Goal: Information Seeking & Learning: Learn about a topic

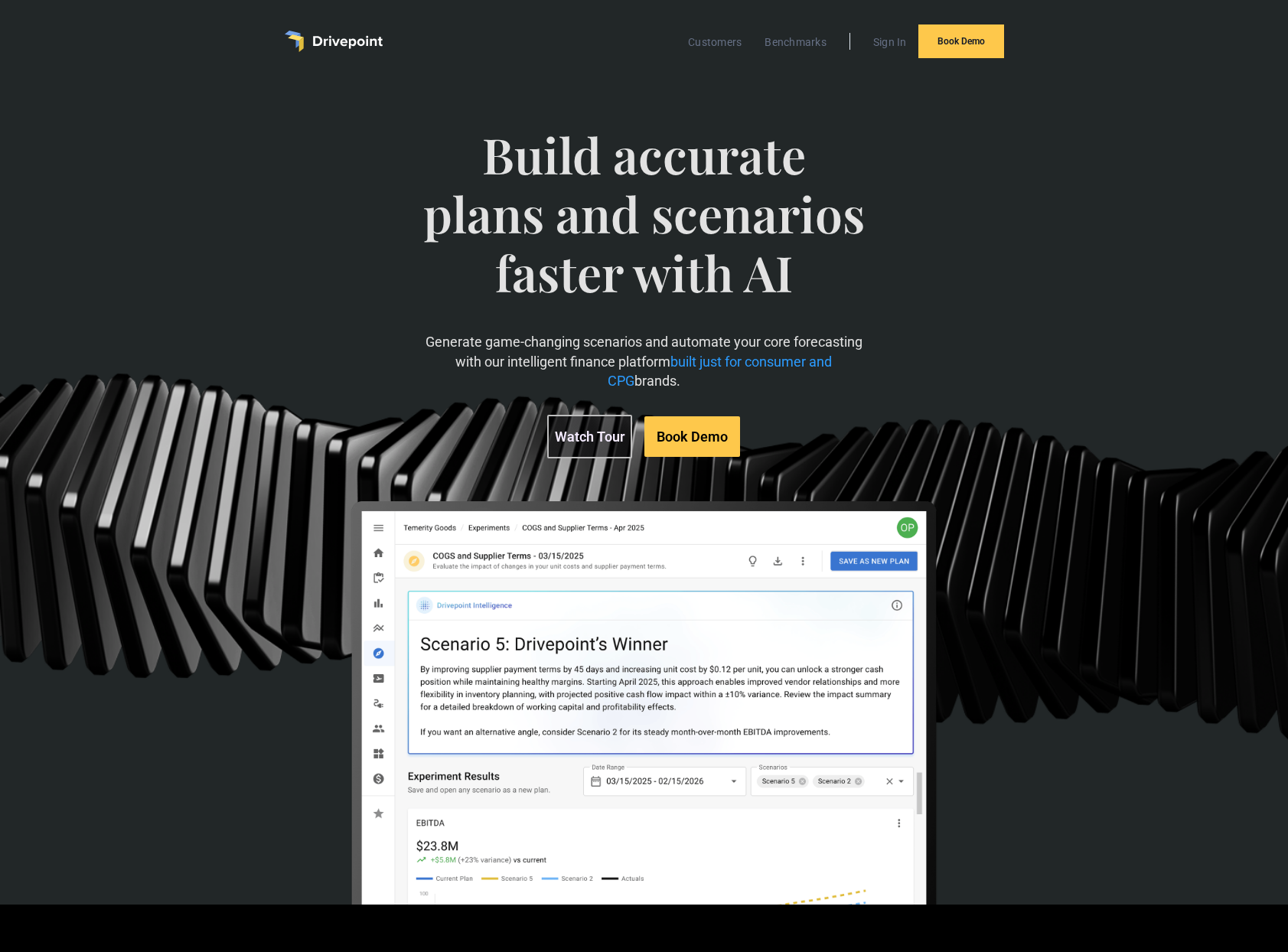
click at [419, 382] on div "Build accurate plans and scenarios faster with AI Generate game-changing scenar…" at bounding box center [644, 489] width 737 height 789
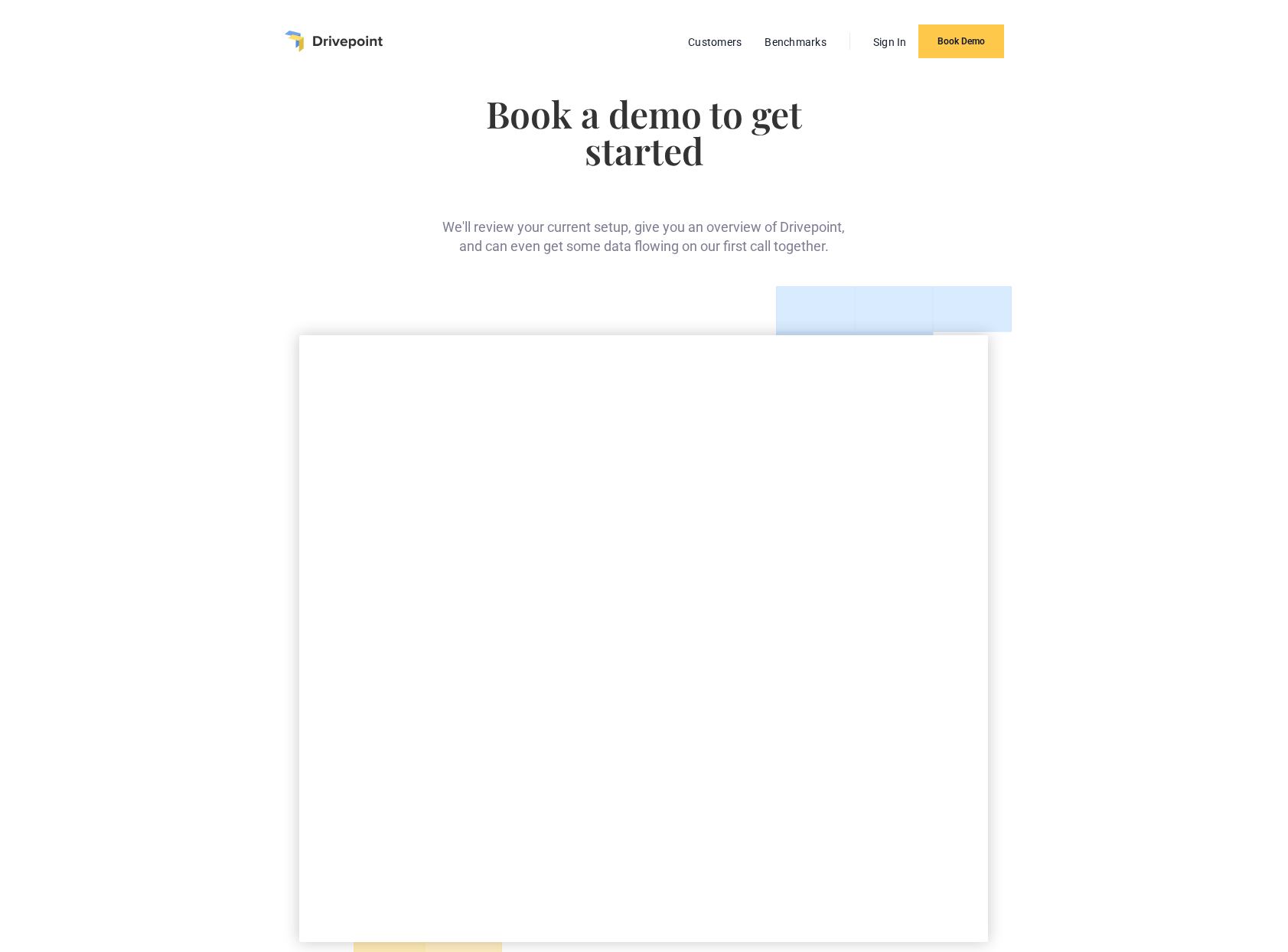
click at [181, 629] on div "Book a demo to get started We'll review your current setup, give you an overvie…" at bounding box center [644, 584] width 1288 height 1003
click at [191, 547] on div "Book a demo to get started We'll review your current setup, give you an overvie…" at bounding box center [644, 584] width 1288 height 1003
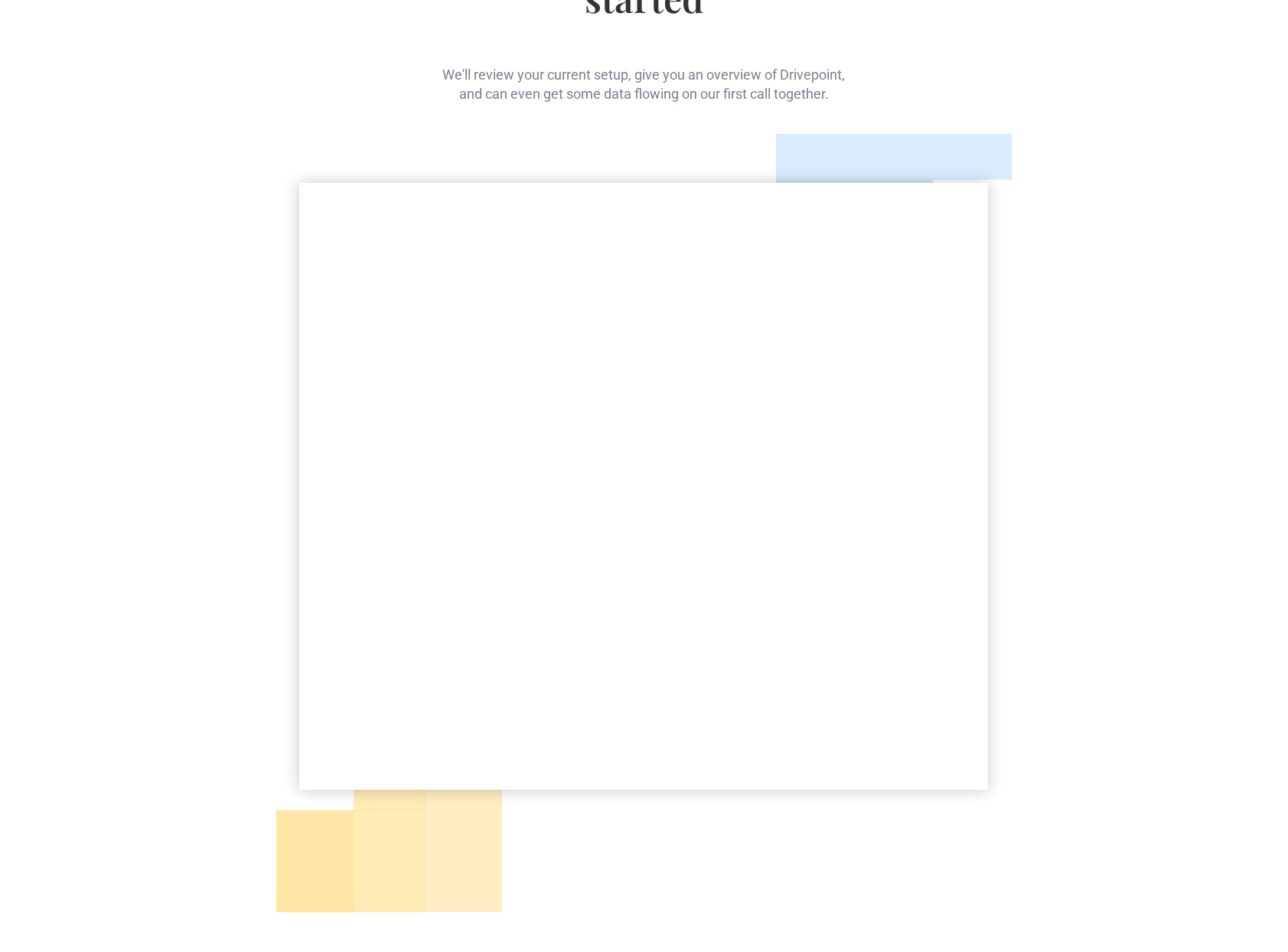
scroll to position [319, 0]
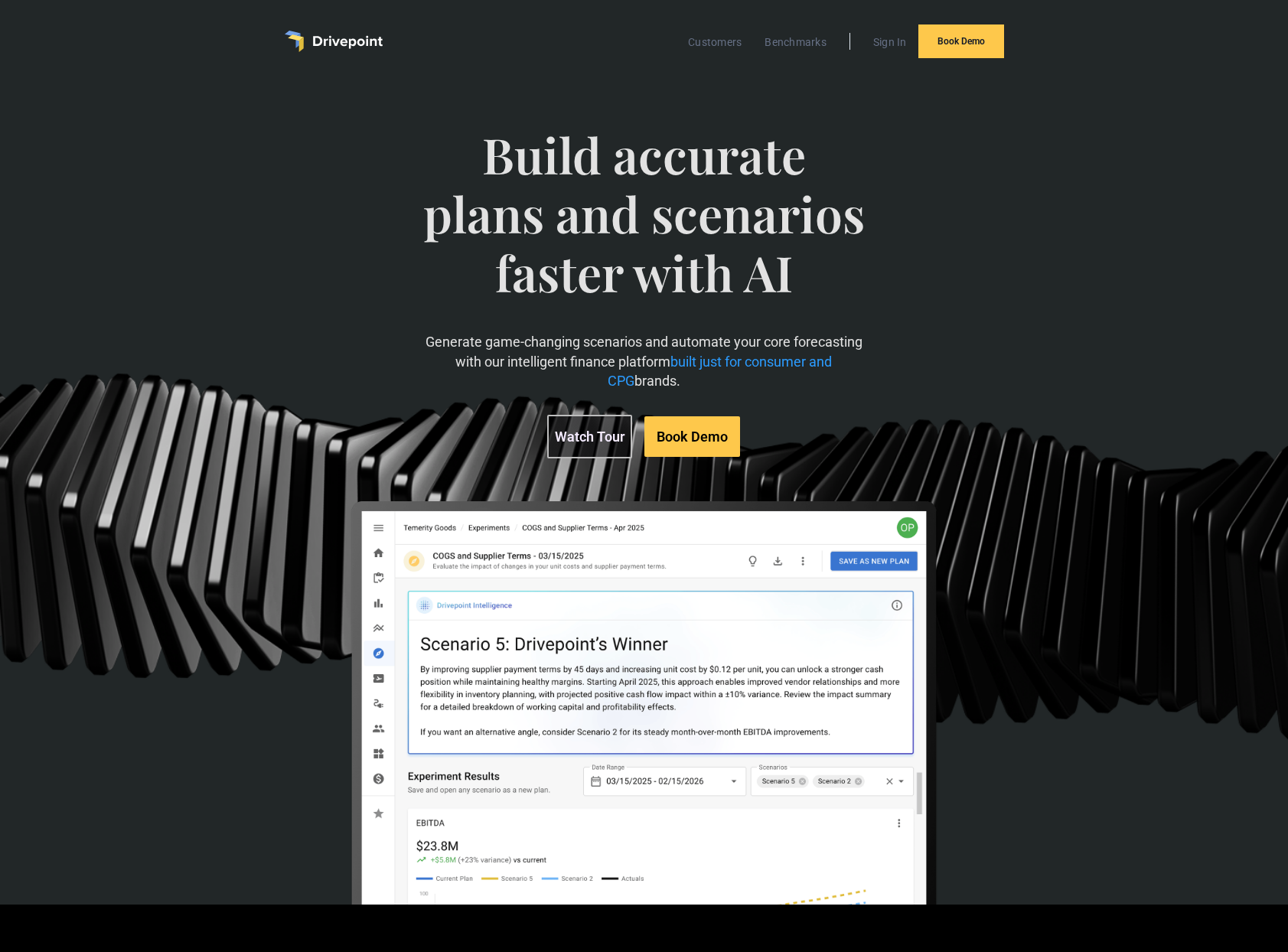
click at [202, 668] on div "Build accurate plans and scenarios faster with AI Generate game-changing scenar…" at bounding box center [644, 493] width 1288 height 822
click at [220, 107] on div "Build accurate plans and scenarios faster with AI Generate game-changing scenar…" at bounding box center [644, 493] width 1288 height 822
click at [588, 424] on link "Watch Tour" at bounding box center [589, 436] width 85 height 43
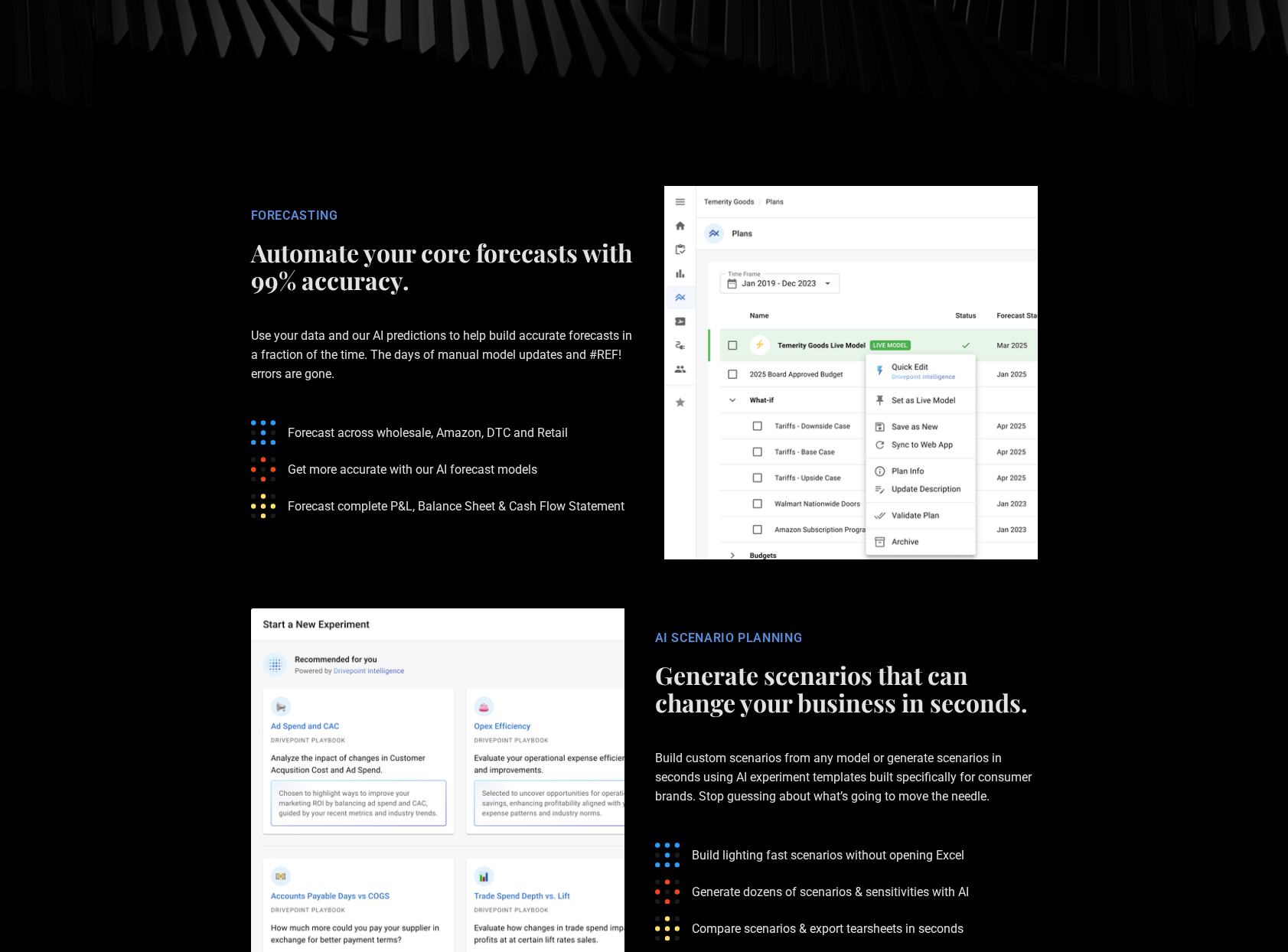
scroll to position [2250, 0]
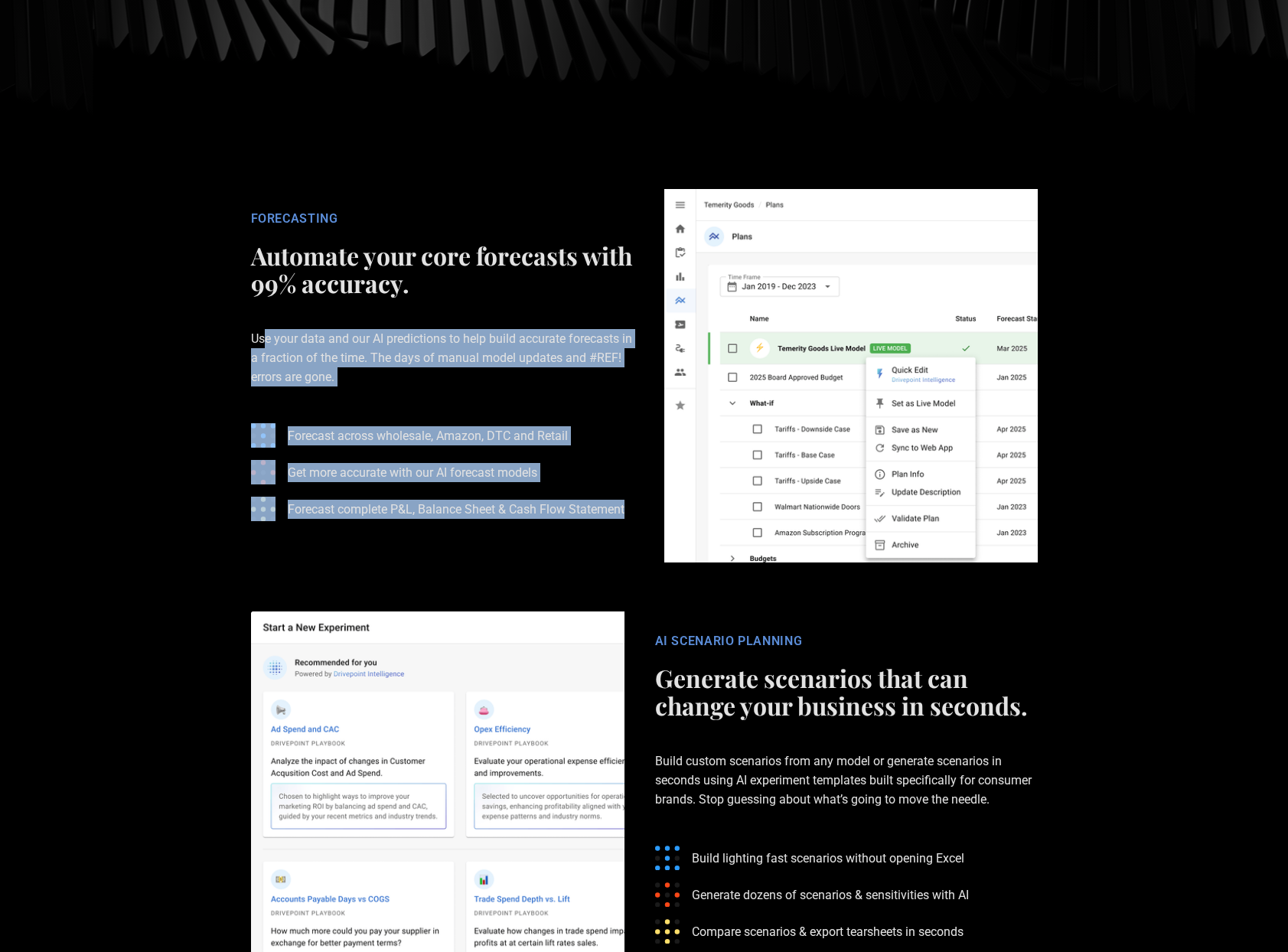
drag, startPoint x: 640, startPoint y: 513, endPoint x: 268, endPoint y: 329, distance: 415.0
click at [268, 329] on div "FORECASTING Automate your core forecasts with 99% accuracy. Use your data and o…" at bounding box center [442, 376] width 413 height 331
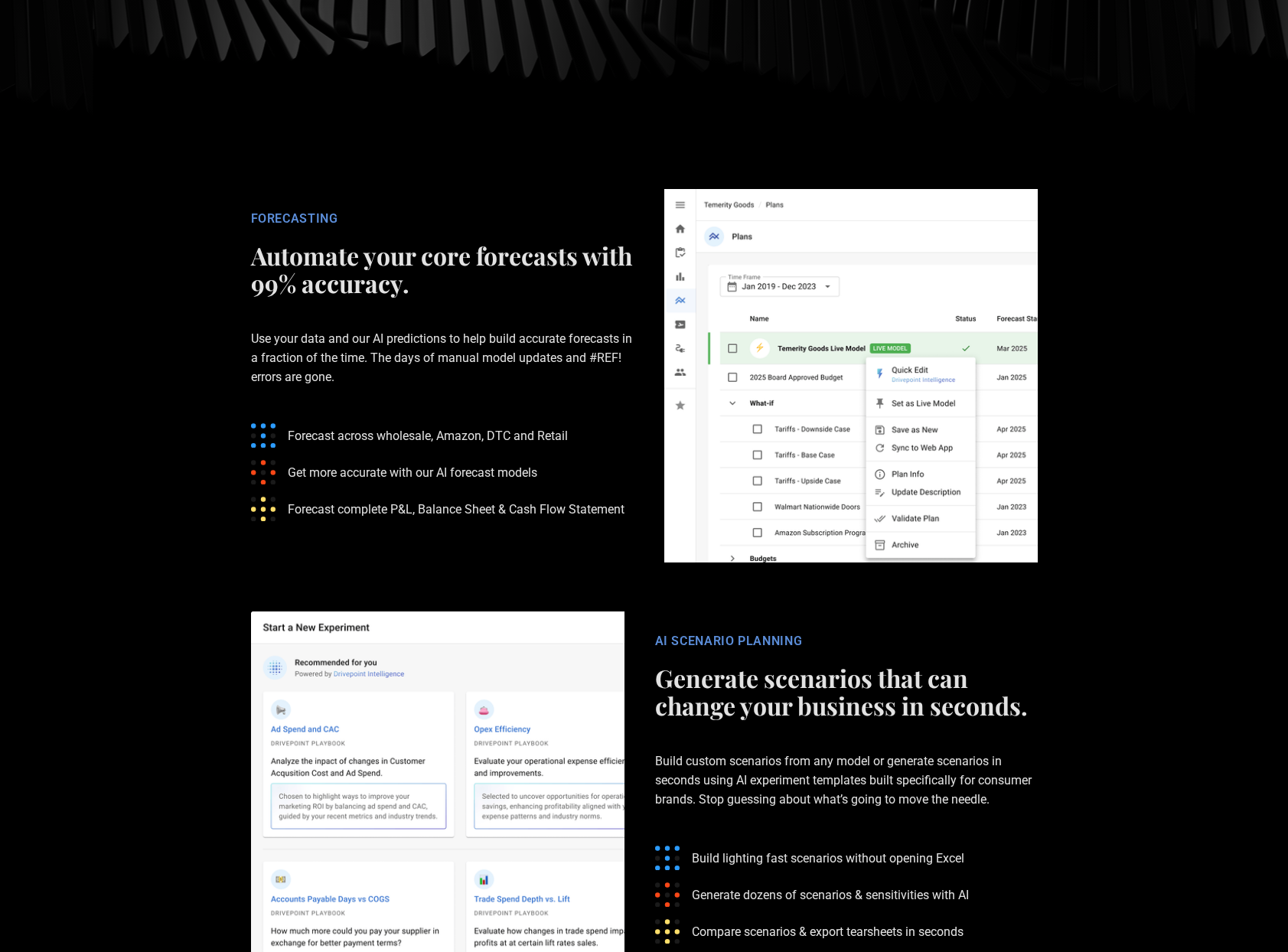
click at [320, 283] on h2 "Automate your core forecasts with 99% accuracy." at bounding box center [443, 270] width 383 height 55
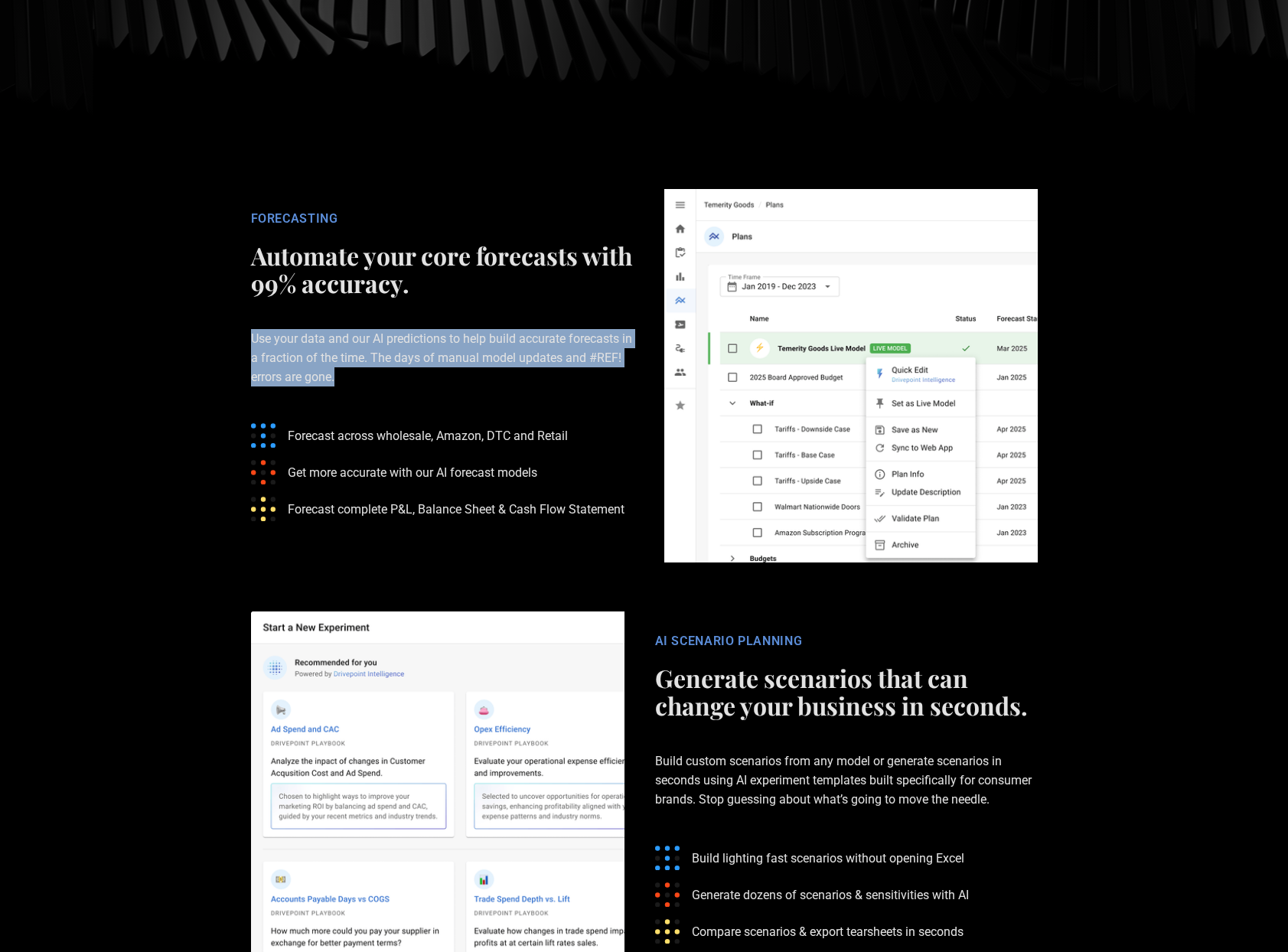
drag, startPoint x: 248, startPoint y: 331, endPoint x: 389, endPoint y: 380, distance: 149.3
click at [389, 380] on div "FORECASTING Automate your core forecasts with 99% accuracy. Use your data and o…" at bounding box center [442, 376] width 413 height 331
click at [389, 380] on p "Use your data and our AI predictions to help build accurate forecasts in a frac…" at bounding box center [443, 358] width 383 height 107
drag, startPoint x: 388, startPoint y: 382, endPoint x: 246, endPoint y: 334, distance: 149.9
click at [246, 334] on div "FORECASTING Automate your core forecasts with 99% accuracy. Use your data and o…" at bounding box center [442, 376] width 413 height 331
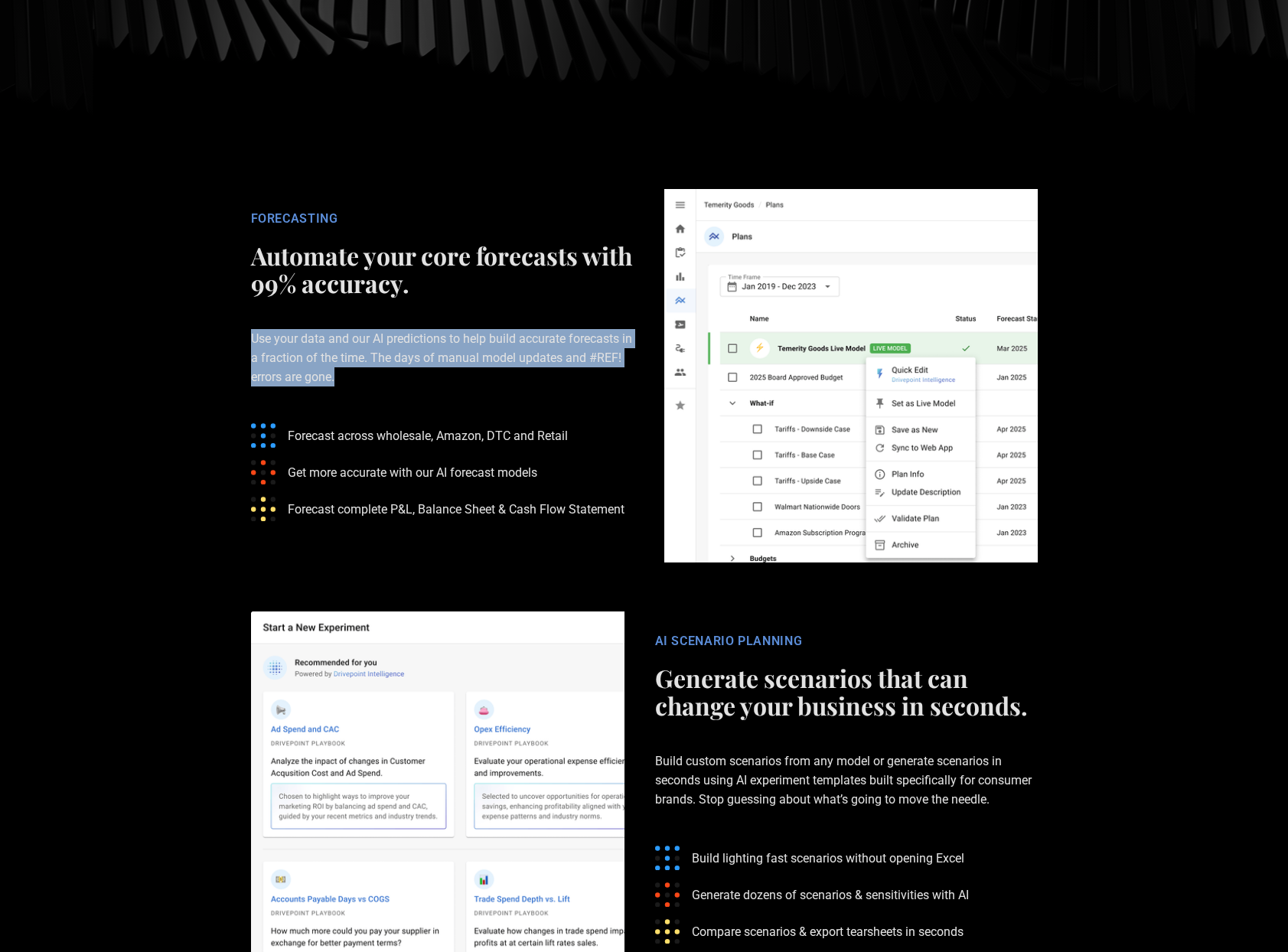
click at [246, 334] on div "FORECASTING Automate your core forecasts with 99% accuracy. Use your data and o…" at bounding box center [442, 376] width 413 height 331
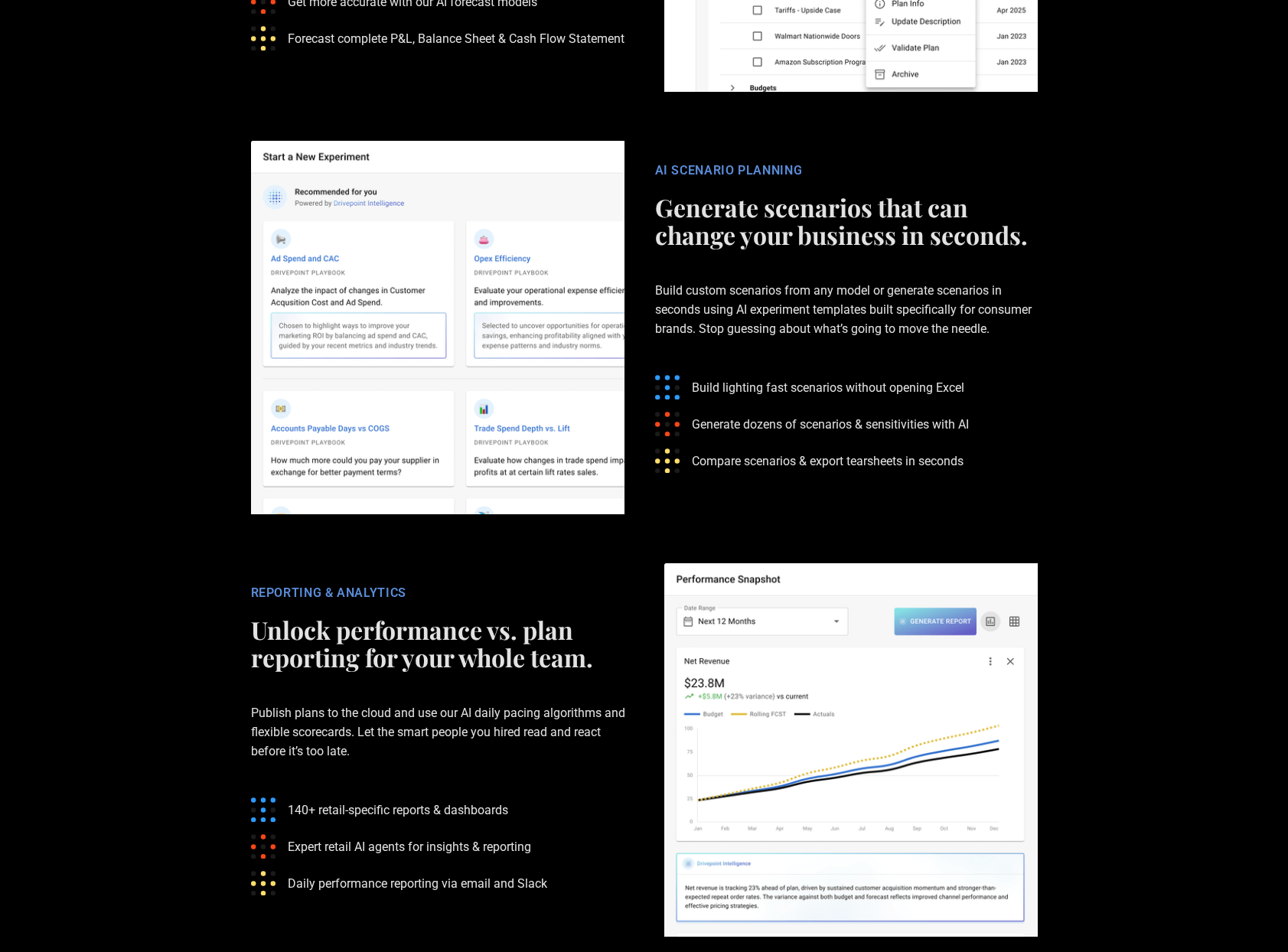
scroll to position [3239, 0]
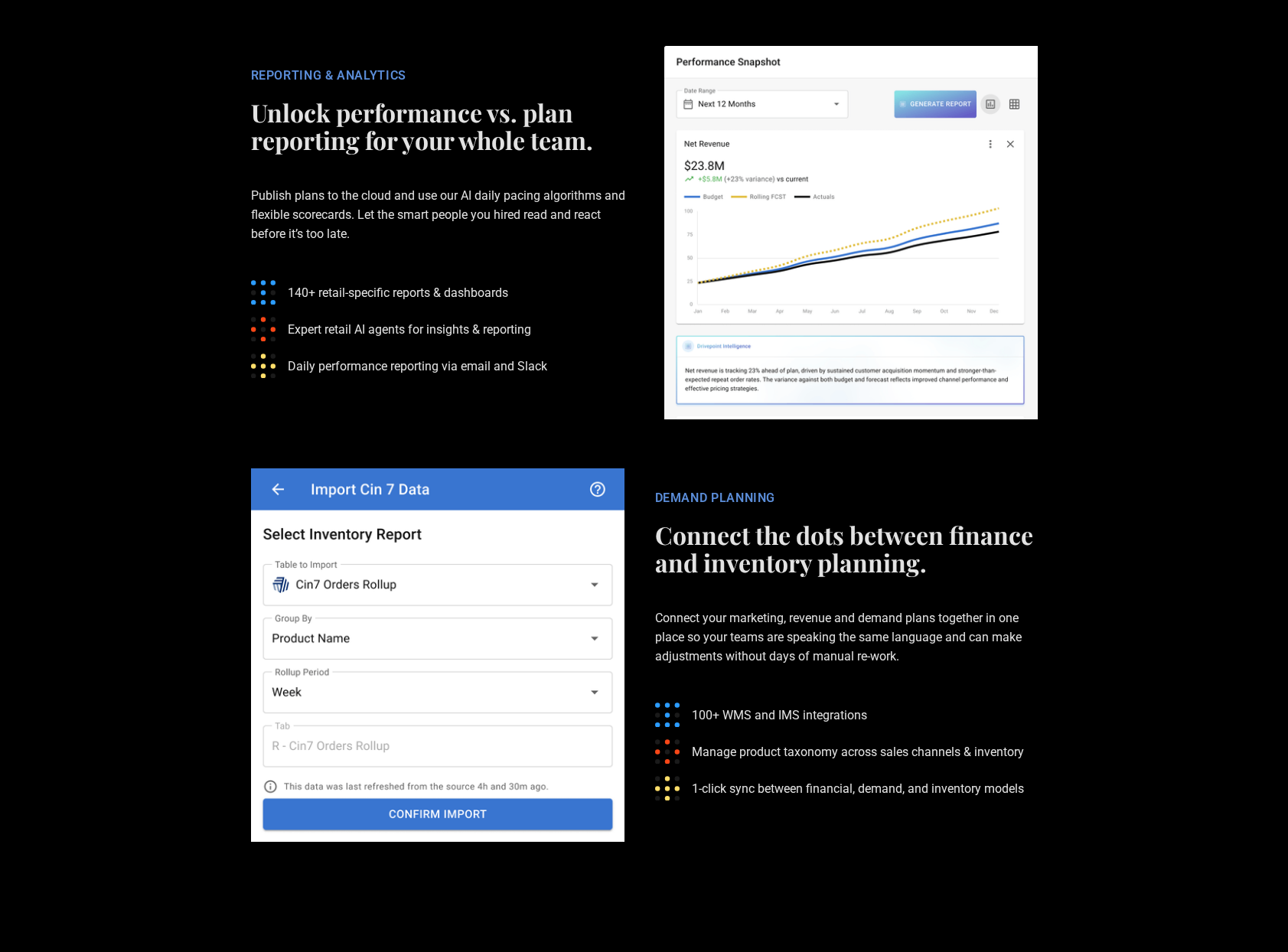
click at [156, 575] on section "DEMAND PLANNING Connect the dots between finance and inventory planning. Connec…" at bounding box center [644, 655] width 1288 height 423
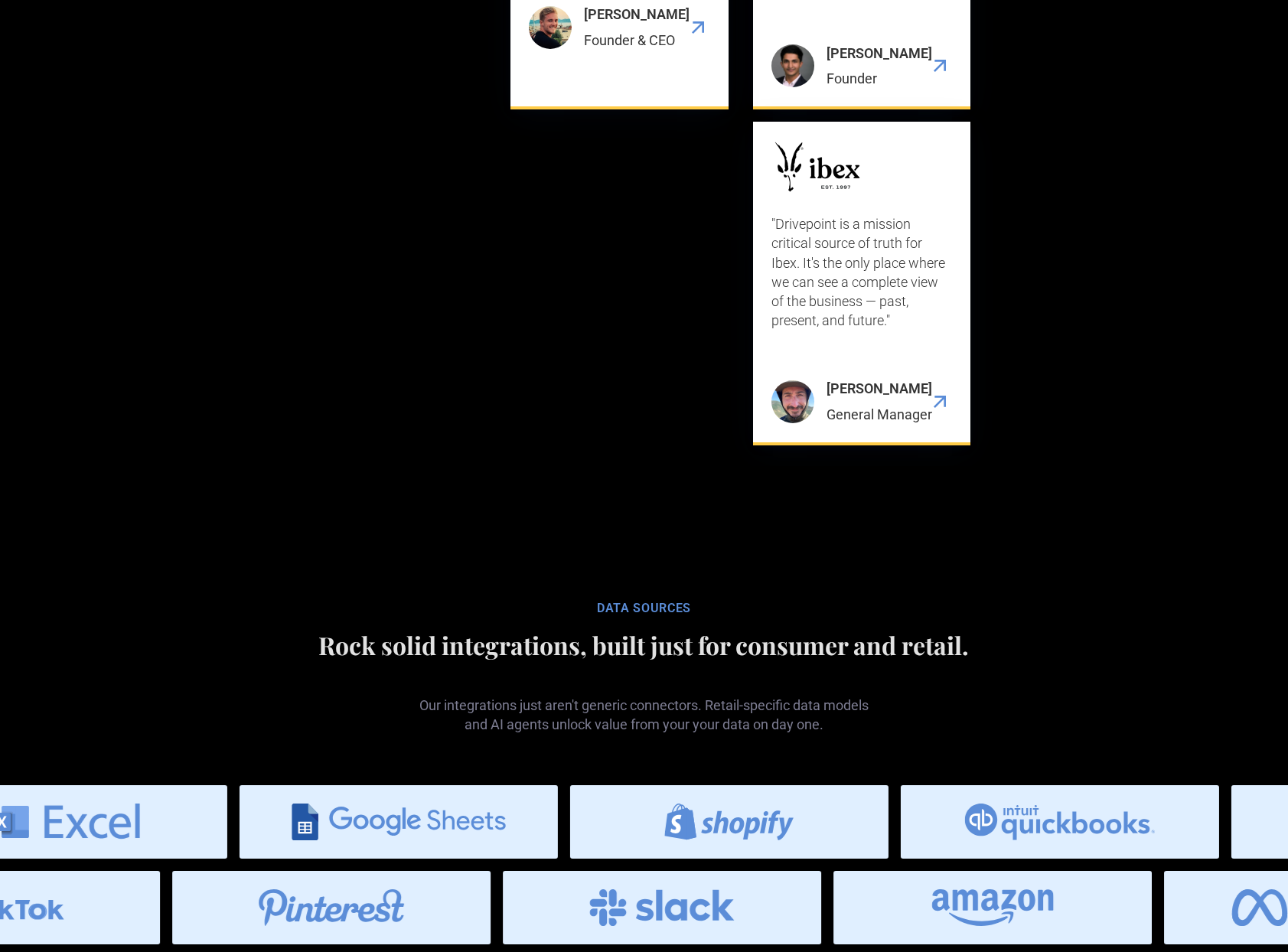
scroll to position [6191, 0]
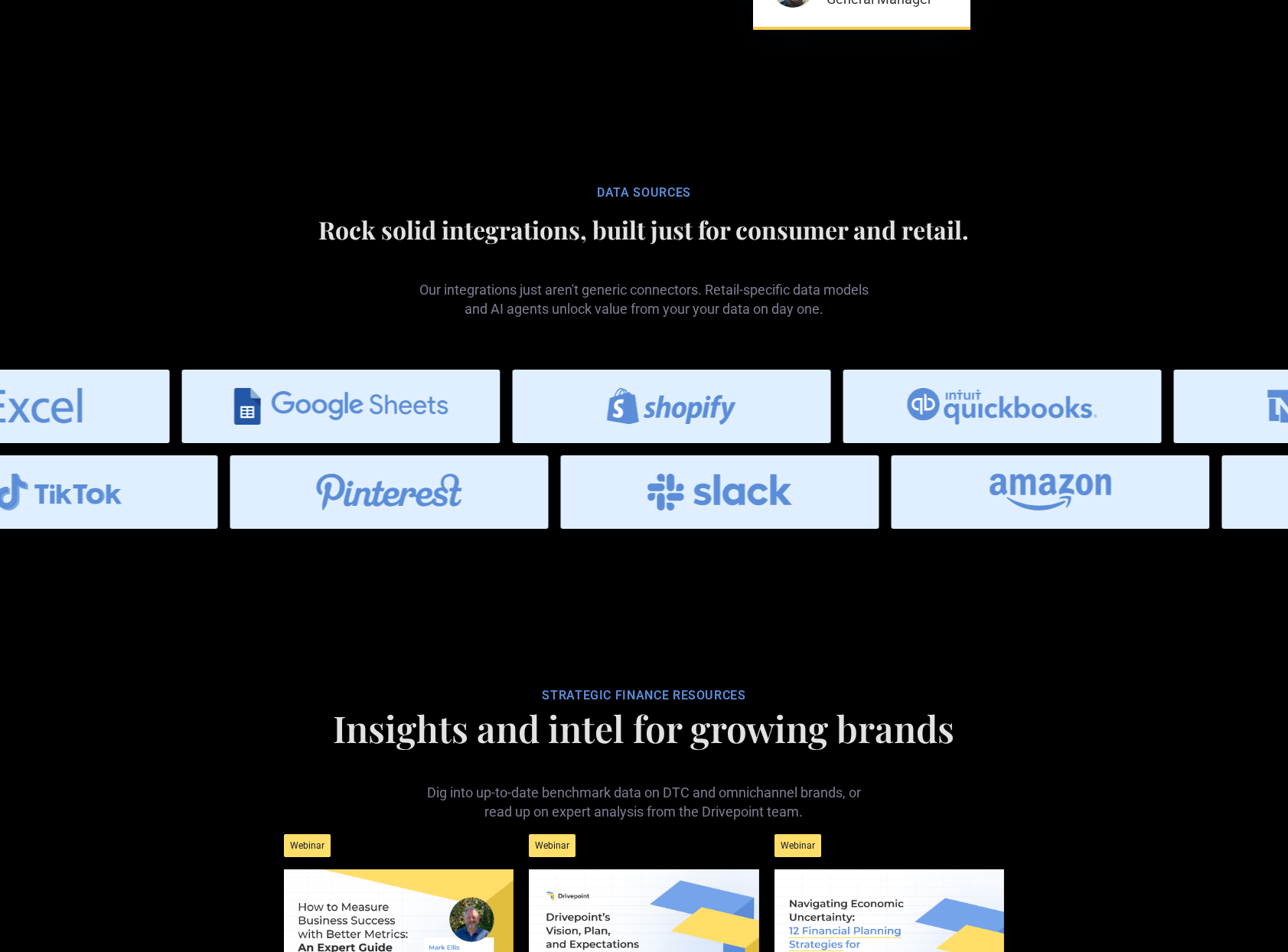
click at [229, 668] on section "STRATEGIC FINANCE RESOURCES Insights and intel for growing brands Dig into up-t…" at bounding box center [644, 917] width 1288 height 630
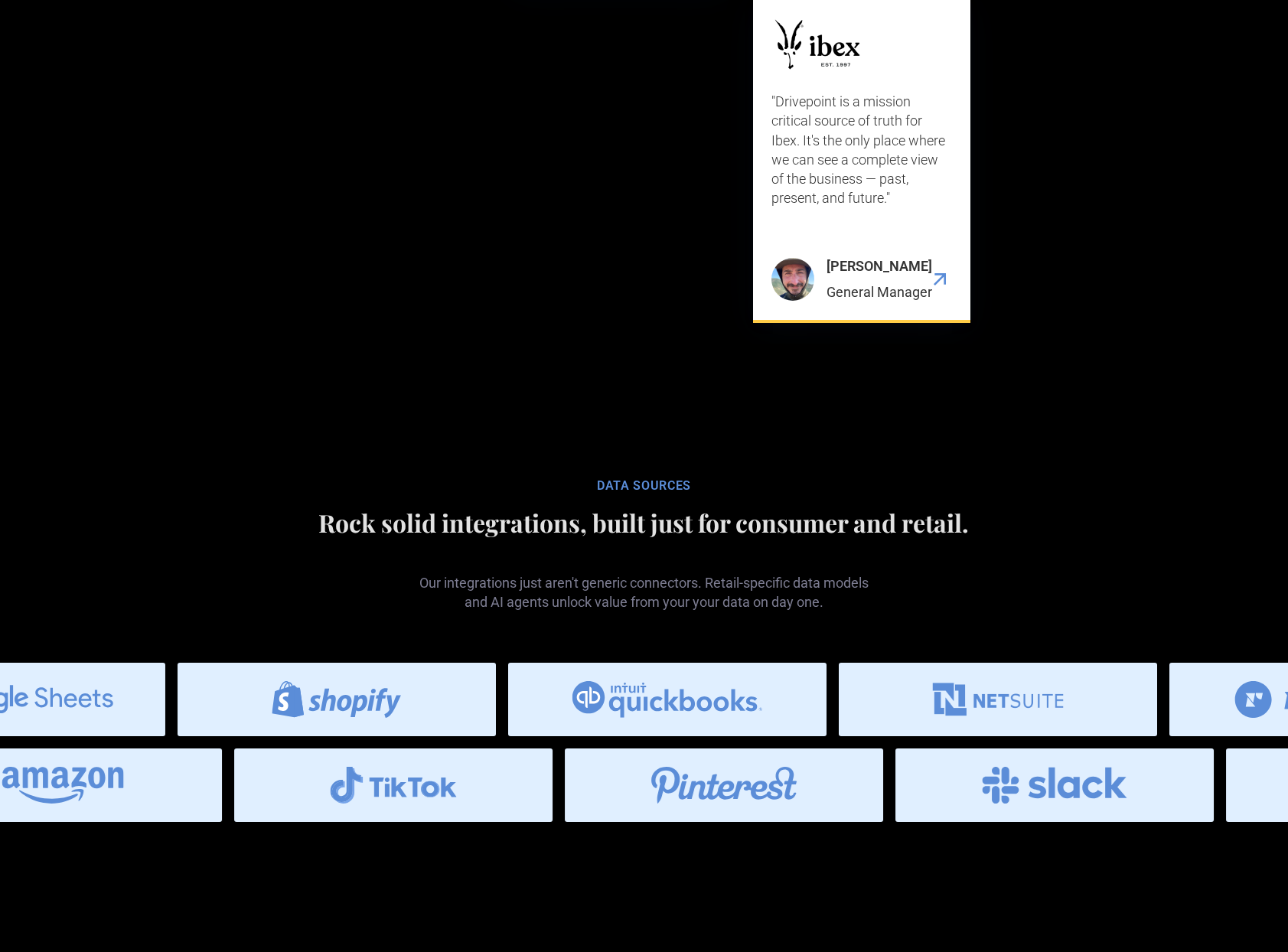
scroll to position [5876, 0]
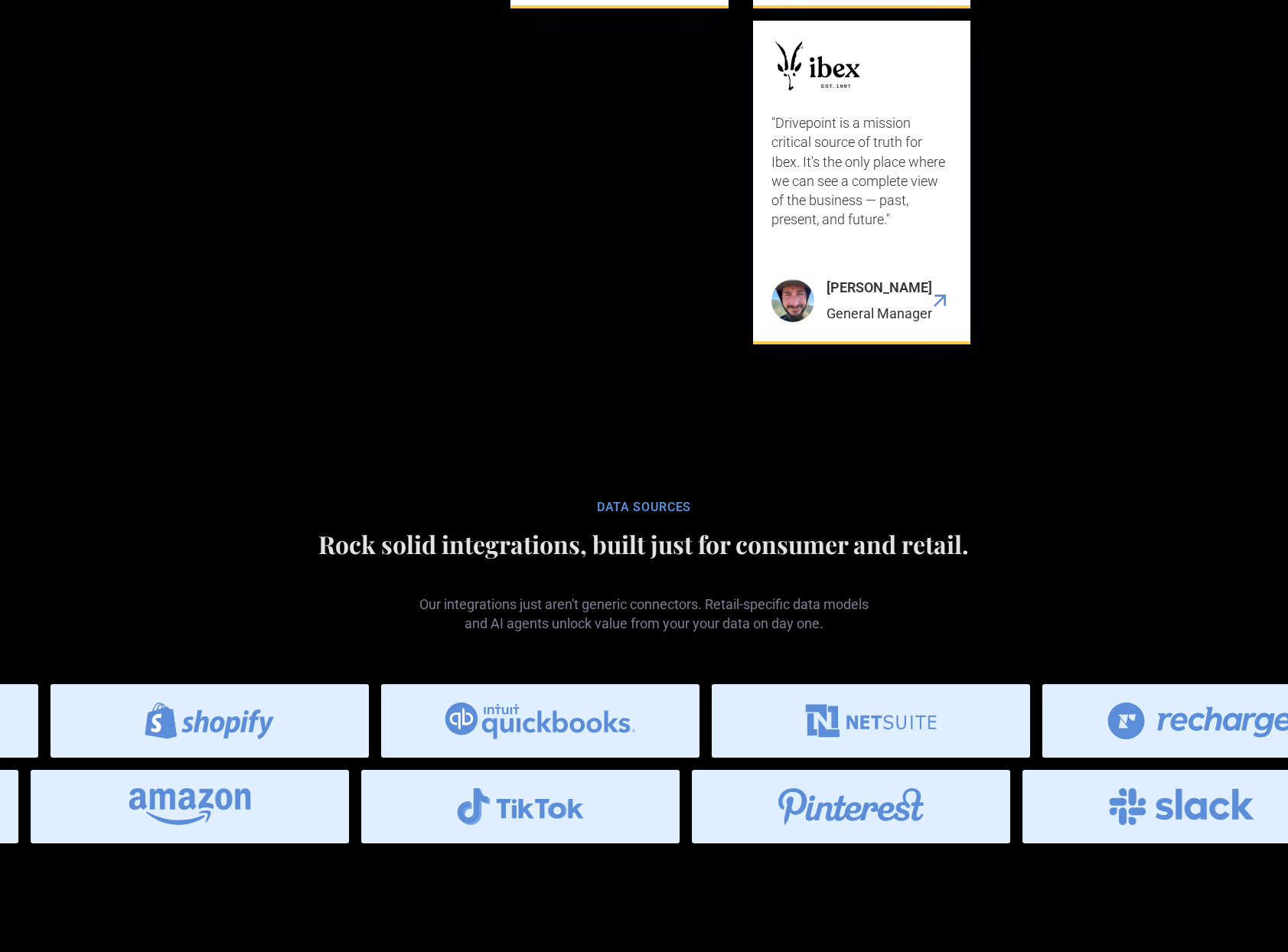
click at [476, 558] on h2 "Rock solid integrations, built just for consumer and retail." at bounding box center [644, 544] width 737 height 28
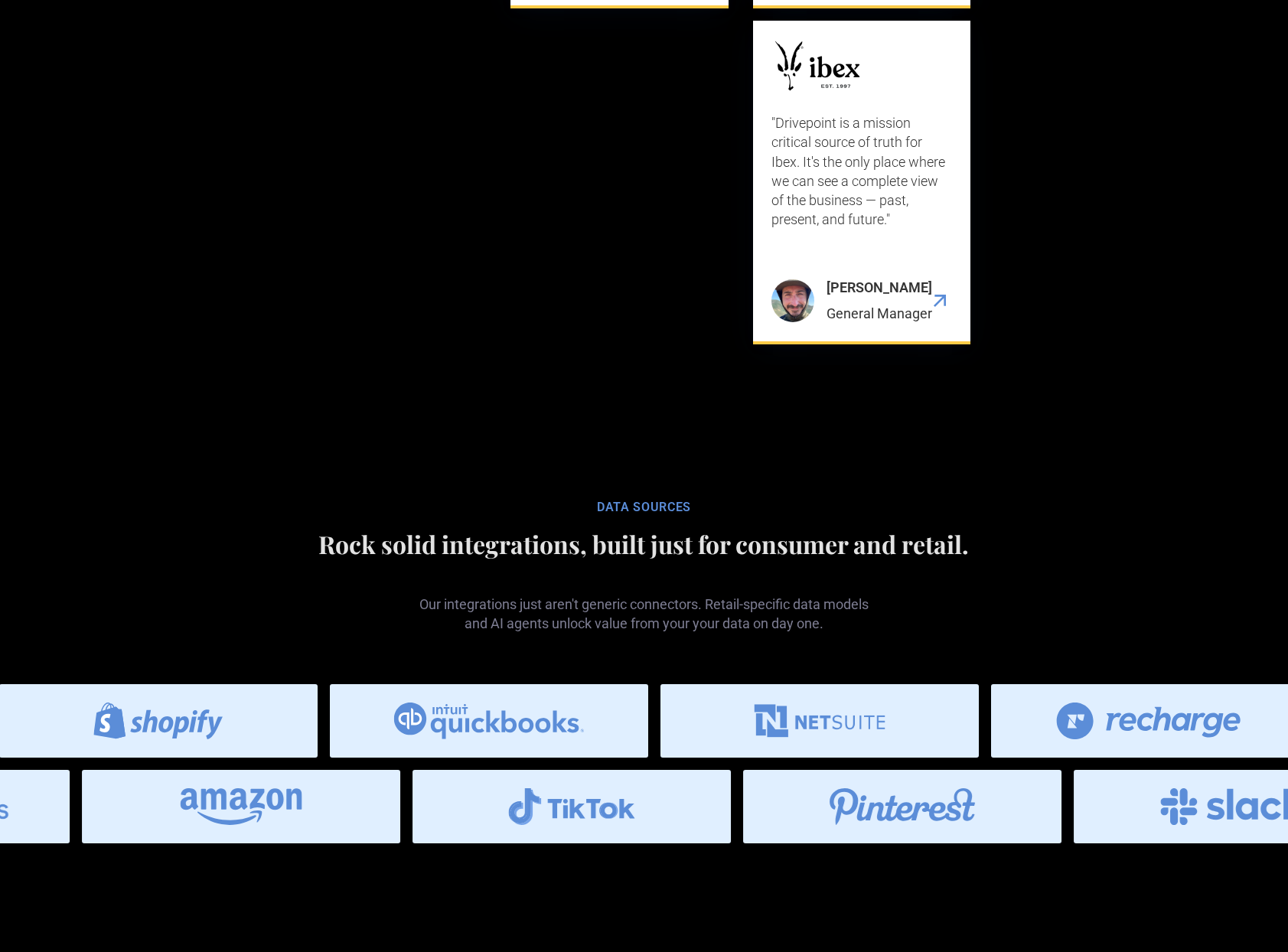
click at [451, 558] on h2 "Rock solid integrations, built just for consumer and retail." at bounding box center [644, 544] width 737 height 28
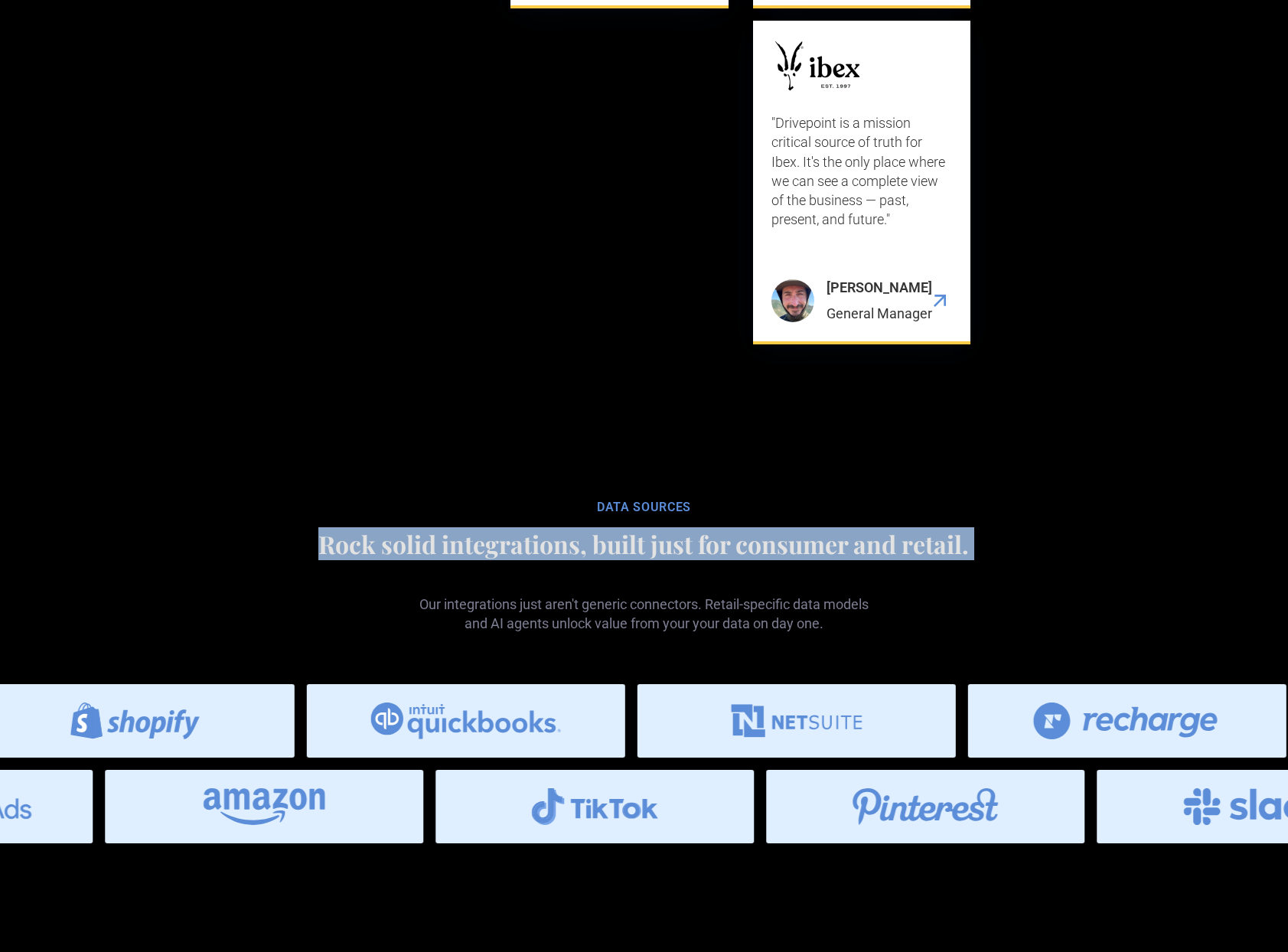
click at [451, 558] on h2 "Rock solid integrations, built just for consumer and retail." at bounding box center [644, 544] width 737 height 28
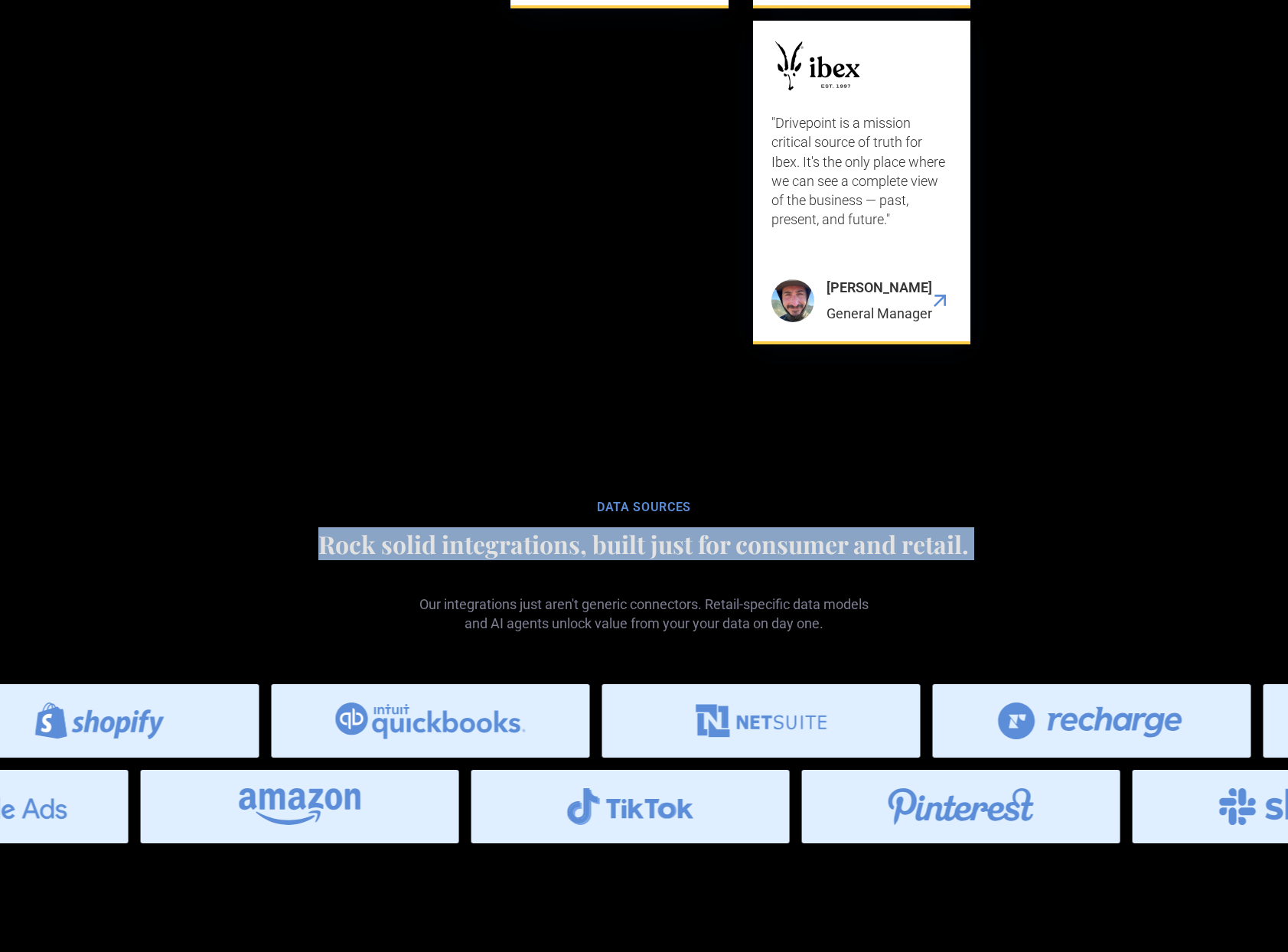
click at [451, 558] on h2 "Rock solid integrations, built just for consumer and retail." at bounding box center [644, 544] width 737 height 28
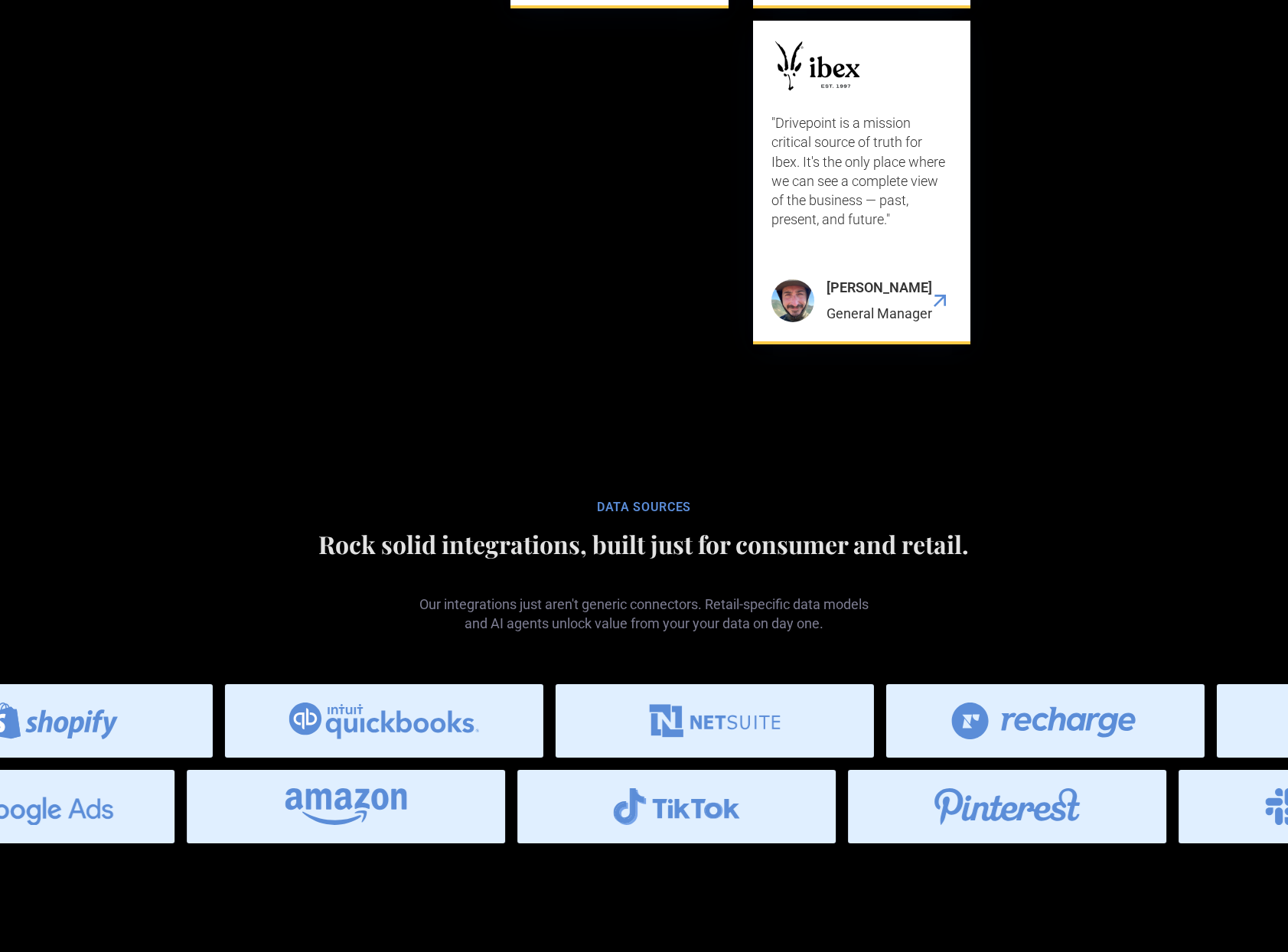
click at [451, 558] on h2 "Rock solid integrations, built just for consumer and retail." at bounding box center [644, 544] width 737 height 28
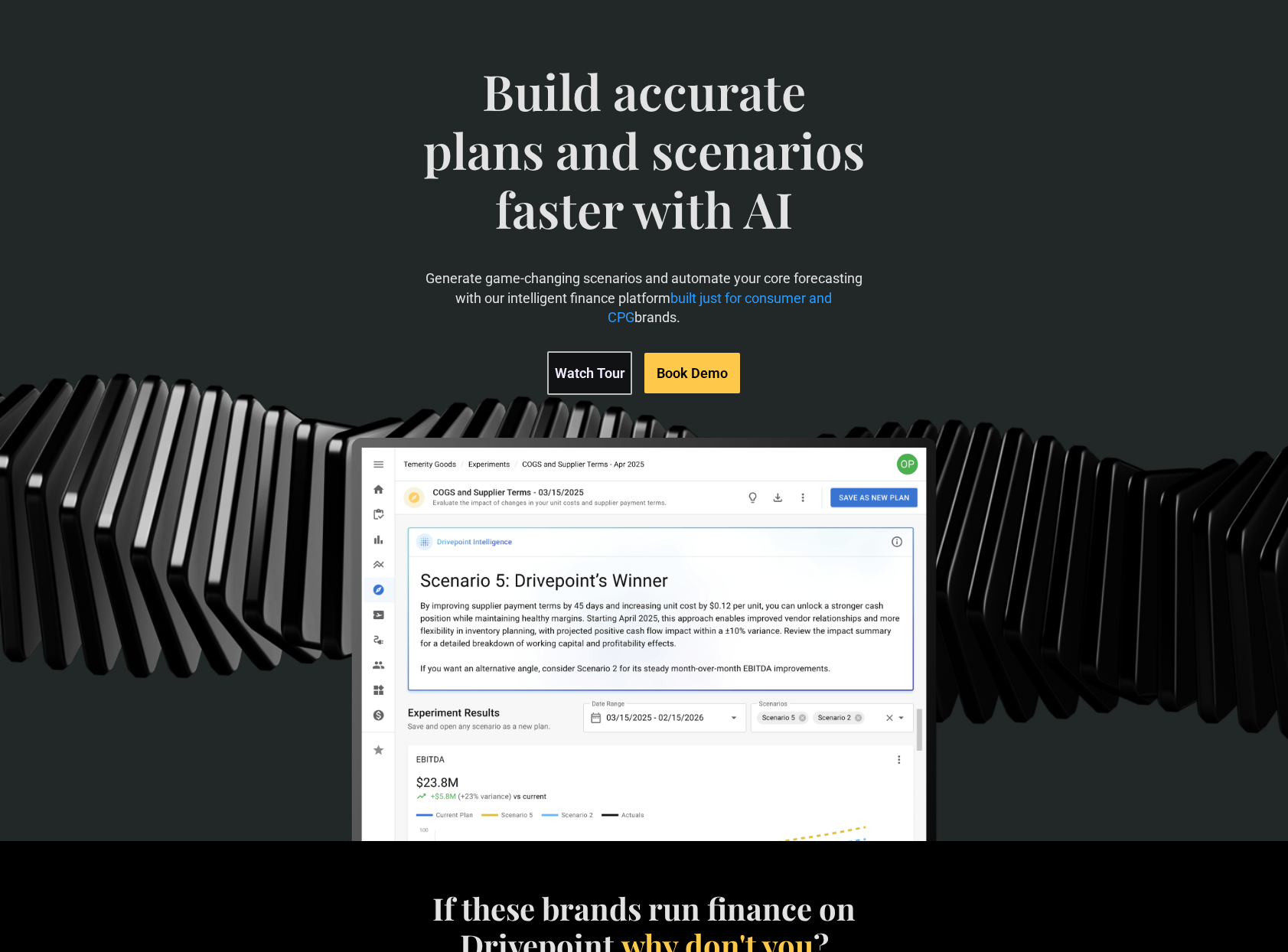
scroll to position [0, 0]
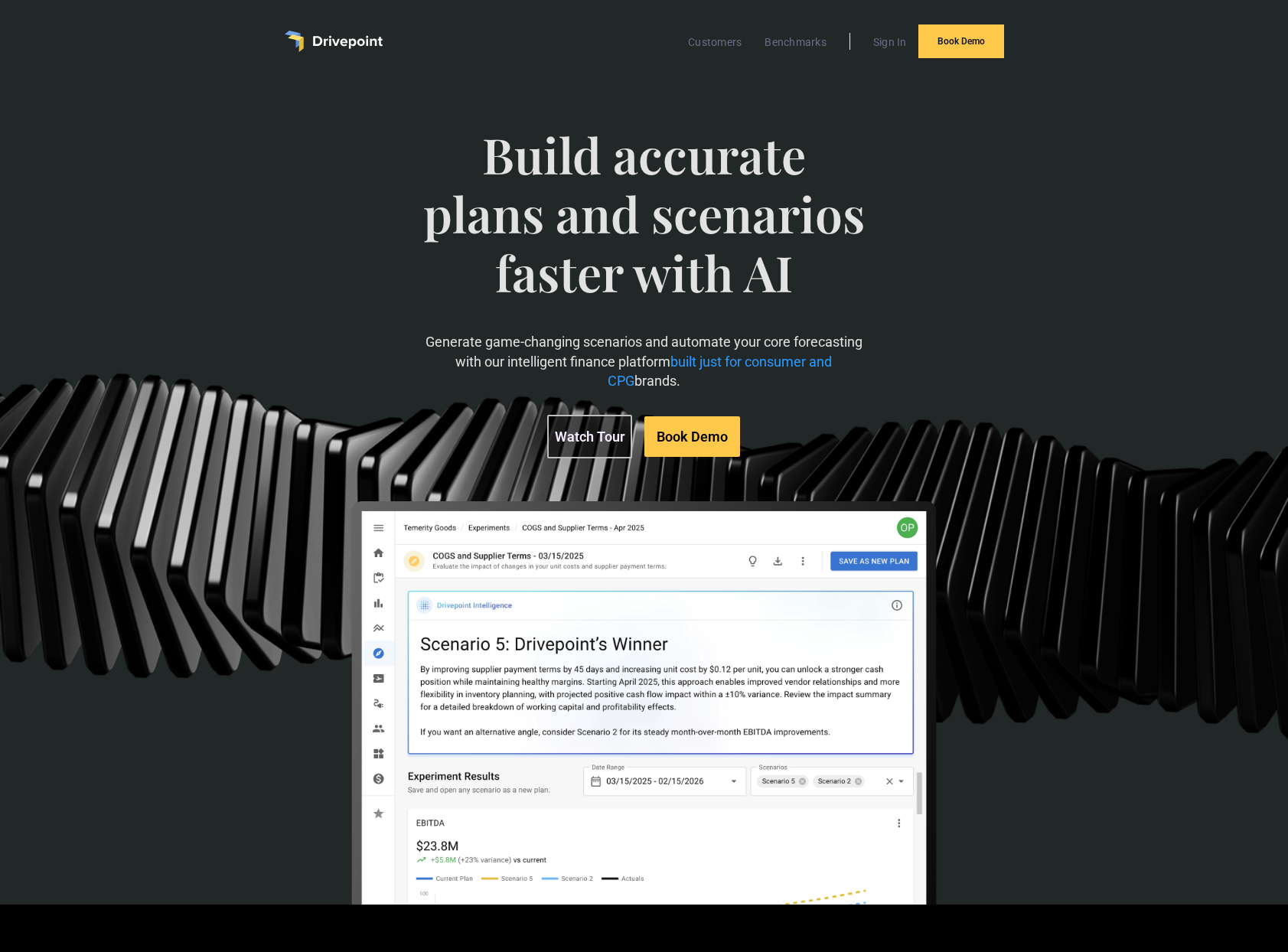
click at [233, 514] on div "Build accurate plans and scenarios faster with AI Generate game-changing scenar…" at bounding box center [644, 493] width 1288 height 822
